Goal: Task Accomplishment & Management: Manage account settings

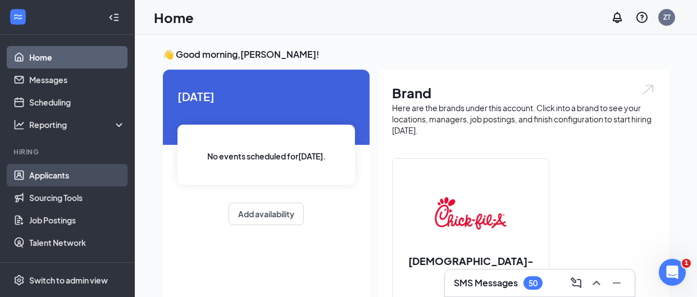
click at [56, 171] on link "Applicants" at bounding box center [77, 175] width 96 height 22
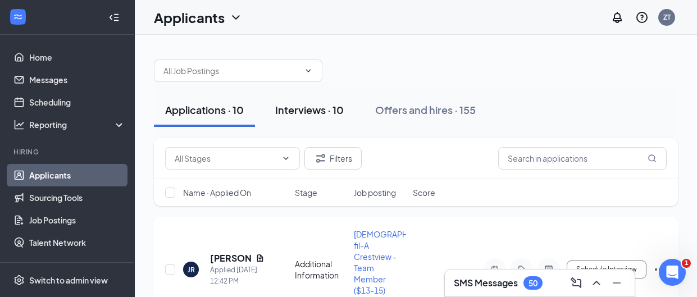
click at [331, 107] on div "Interviews · 10" at bounding box center [309, 110] width 68 height 14
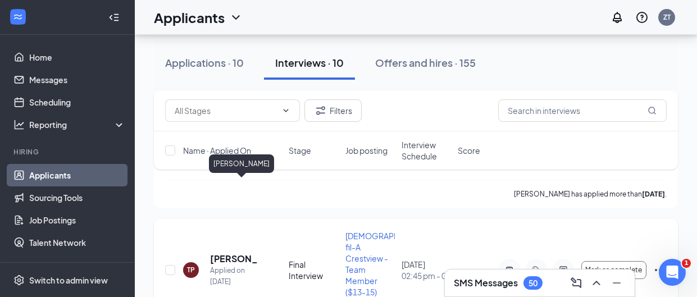
scroll to position [822, 0]
click at [225, 252] on h5 "[PERSON_NAME]" at bounding box center [234, 258] width 48 height 12
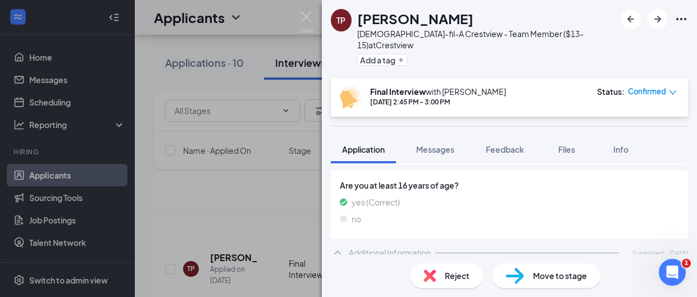
scroll to position [577, 0]
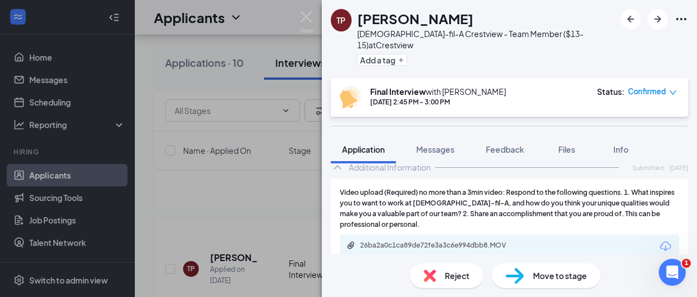
click at [549, 276] on span "Move to stage" at bounding box center [560, 276] width 54 height 12
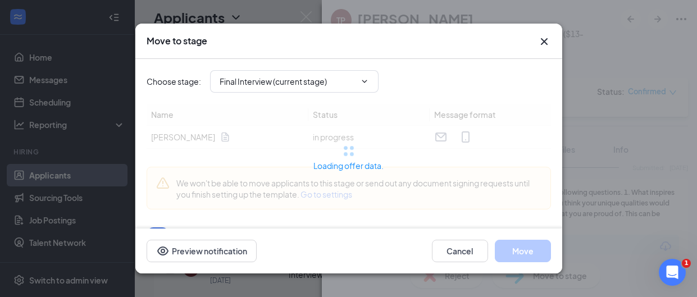
type input "Offer Letter (next stage)"
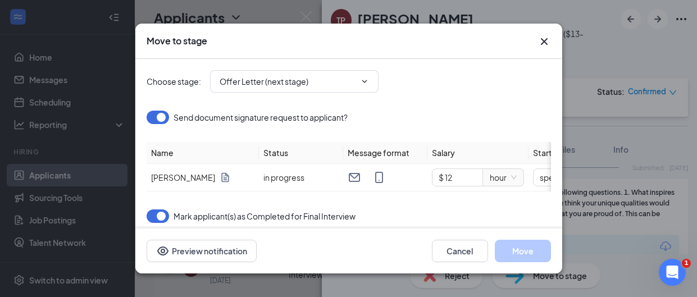
type input "[DATE]"
click at [476, 171] on span "up" at bounding box center [476, 174] width 7 height 7
type input "$ 14"
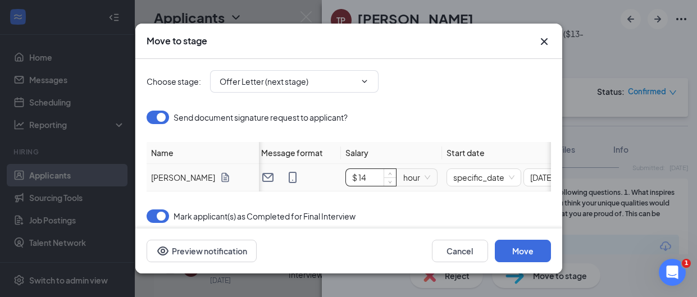
scroll to position [0, 145]
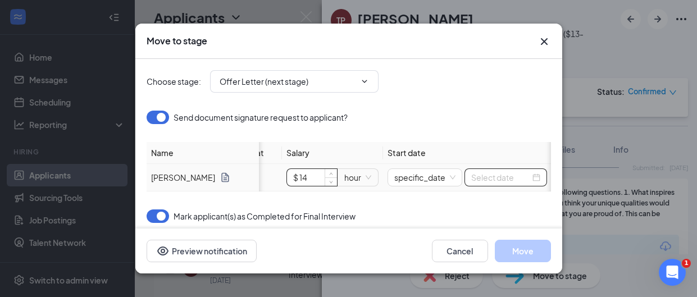
click at [524, 178] on input at bounding box center [500, 177] width 59 height 12
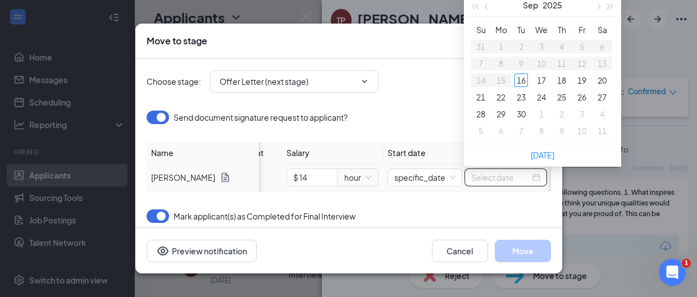
click at [531, 177] on div at bounding box center [505, 177] width 69 height 12
type input "[DATE]"
click at [519, 97] on div "23" at bounding box center [520, 96] width 13 height 13
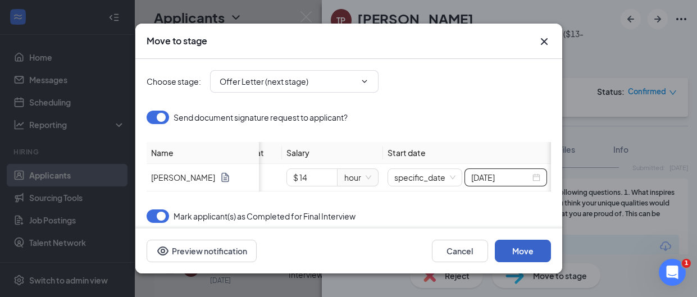
click at [522, 246] on button "Move" at bounding box center [523, 251] width 56 height 22
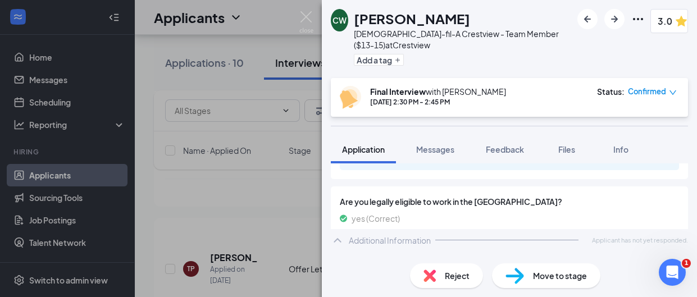
scroll to position [608, 0]
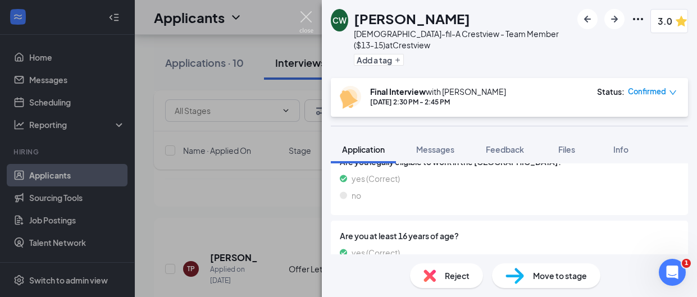
click at [307, 20] on img at bounding box center [306, 22] width 14 height 22
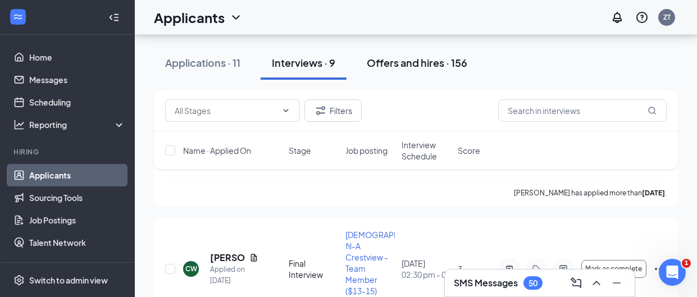
click at [413, 62] on div "Offers and hires · 156" at bounding box center [417, 63] width 101 height 14
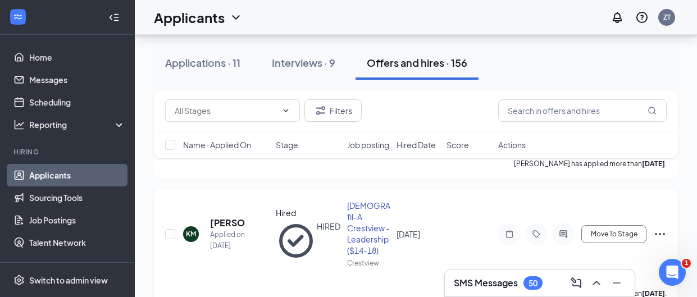
scroll to position [174, 0]
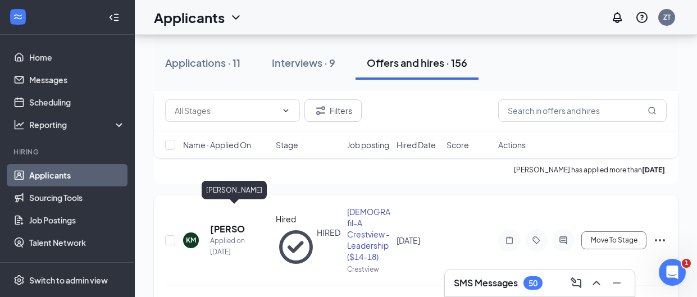
click at [223, 223] on h5 "[PERSON_NAME]" at bounding box center [227, 229] width 35 height 12
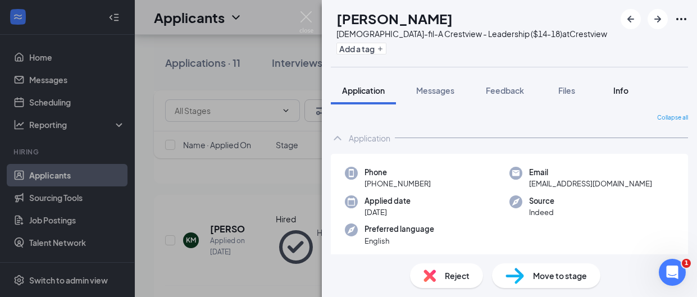
click at [624, 86] on span "Info" at bounding box center [620, 90] width 15 height 10
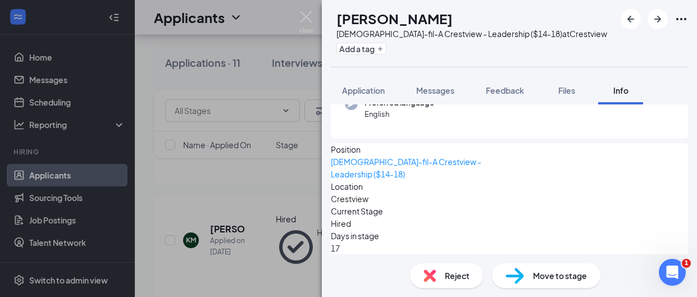
scroll to position [179, 0]
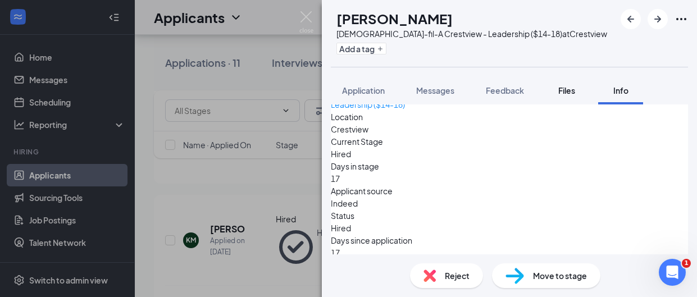
click at [563, 92] on span "Files" at bounding box center [566, 90] width 17 height 10
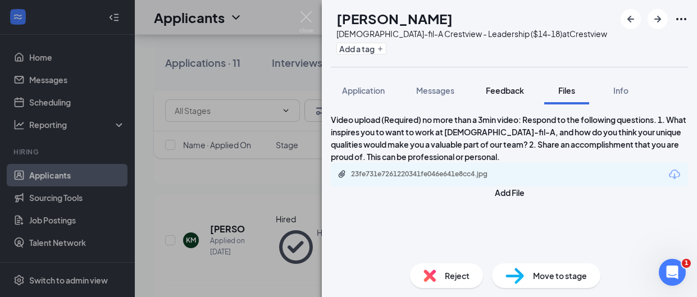
click at [515, 94] on span "Feedback" at bounding box center [505, 90] width 38 height 10
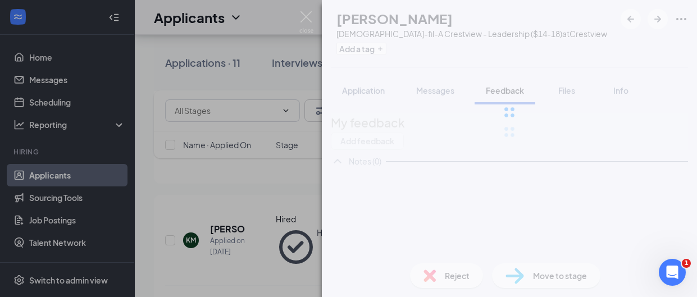
click at [363, 93] on div at bounding box center [509, 112] width 375 height 225
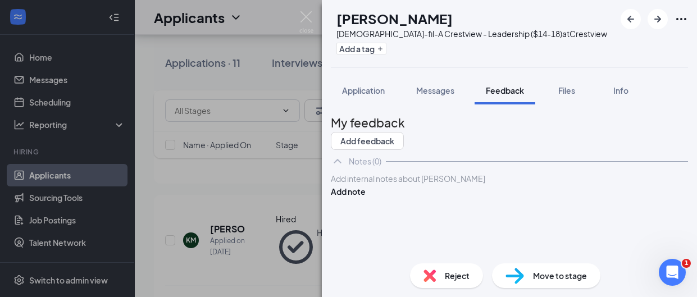
click at [363, 93] on span "Application" at bounding box center [363, 90] width 43 height 10
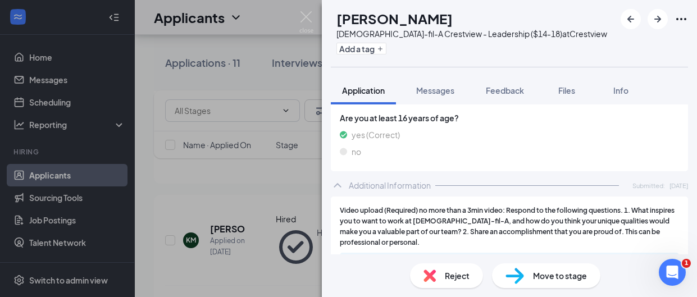
scroll to position [568, 0]
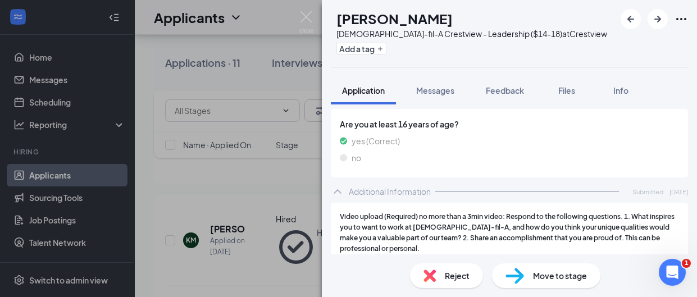
click at [340, 189] on icon "ChevronUp" at bounding box center [337, 191] width 7 height 4
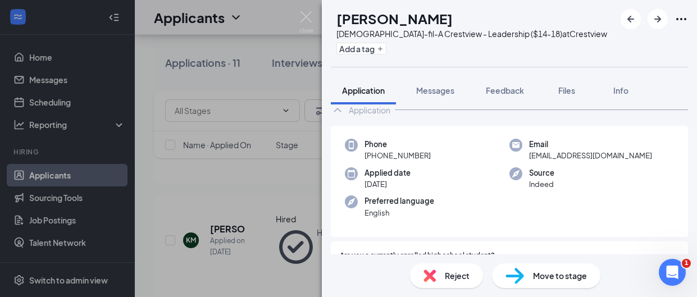
scroll to position [0, 0]
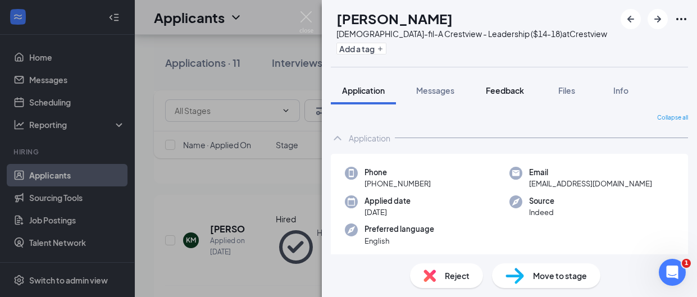
click at [498, 94] on span "Feedback" at bounding box center [505, 90] width 38 height 10
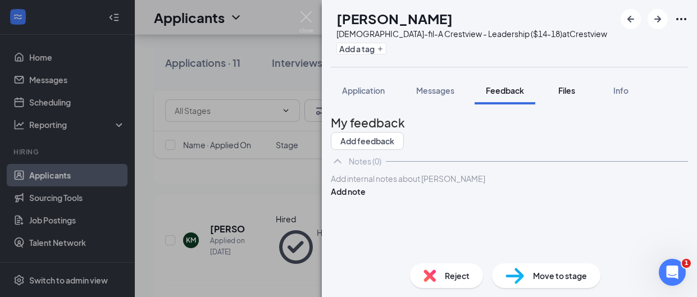
click at [568, 93] on span "Files" at bounding box center [566, 90] width 17 height 10
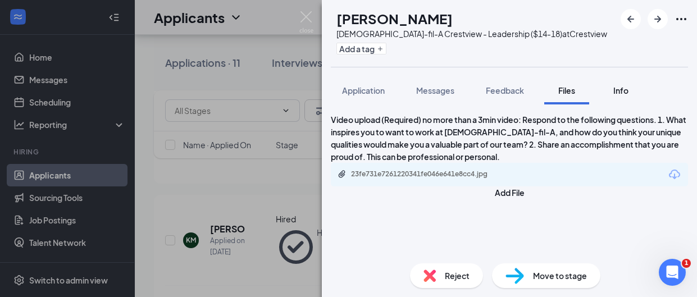
click at [621, 86] on span "Info" at bounding box center [620, 90] width 15 height 10
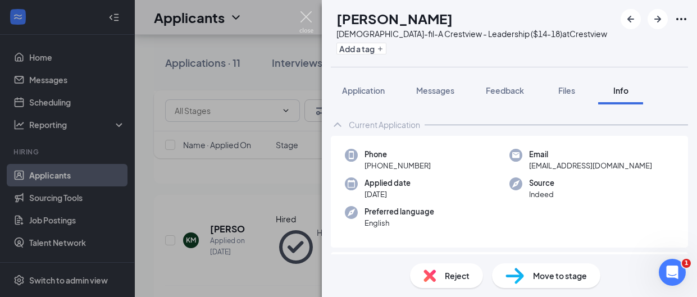
click at [305, 20] on img at bounding box center [306, 22] width 14 height 22
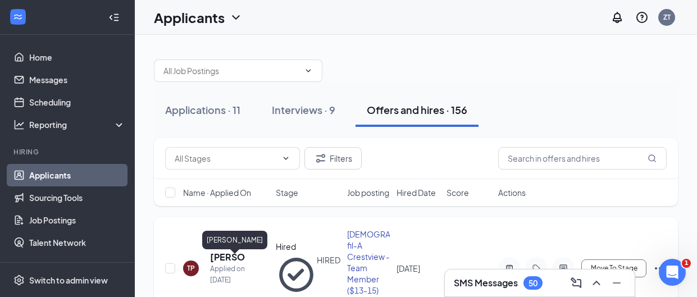
click at [230, 259] on h5 "[PERSON_NAME]" at bounding box center [227, 257] width 35 height 12
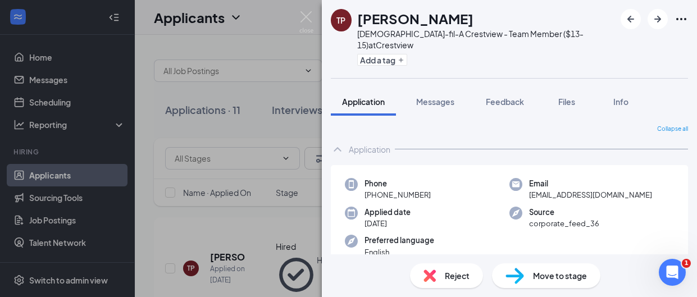
click at [405, 189] on span "[PHONE_NUMBER]" at bounding box center [397, 194] width 66 height 11
copy span "[PHONE_NUMBER]"
click at [300, 20] on img at bounding box center [306, 22] width 14 height 22
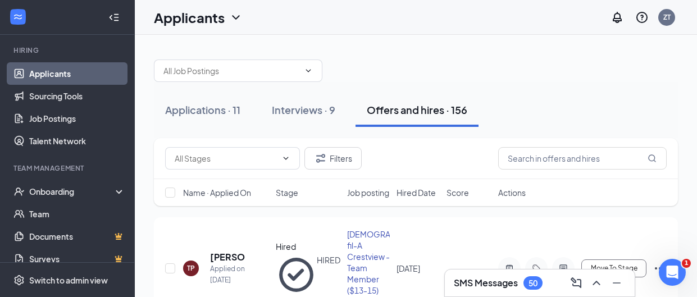
scroll to position [113, 0]
